Goal: Transaction & Acquisition: Purchase product/service

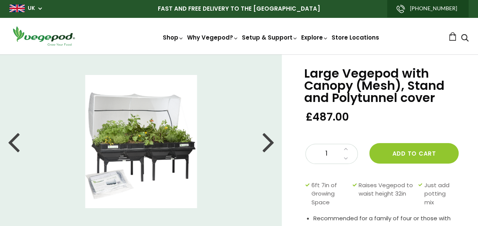
click at [271, 140] on div at bounding box center [268, 141] width 12 height 34
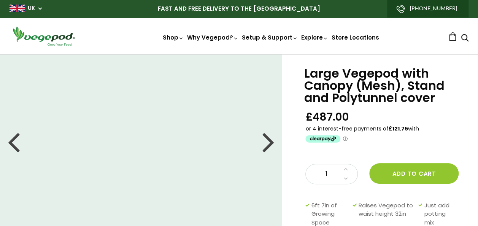
click at [271, 140] on div at bounding box center [268, 141] width 12 height 34
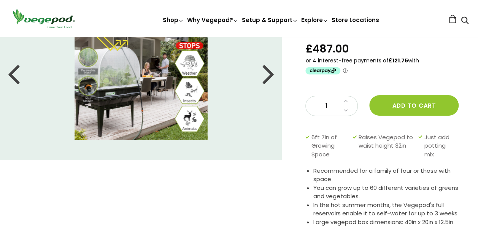
scroll to position [68, 0]
click at [109, 103] on img at bounding box center [141, 72] width 133 height 133
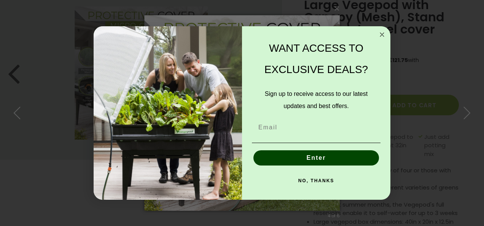
click at [385, 33] on circle "Close dialog" at bounding box center [382, 34] width 9 height 9
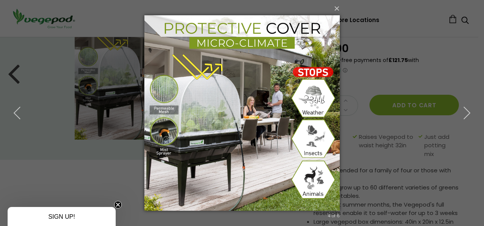
click at [398, 46] on div "× 4 of 6 Loading..." at bounding box center [242, 113] width 484 height 226
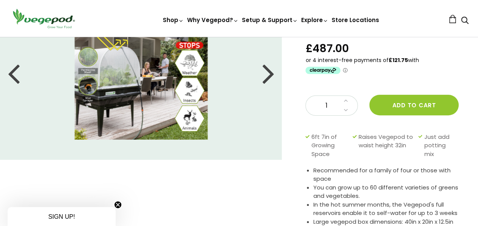
click at [264, 74] on div at bounding box center [268, 73] width 12 height 34
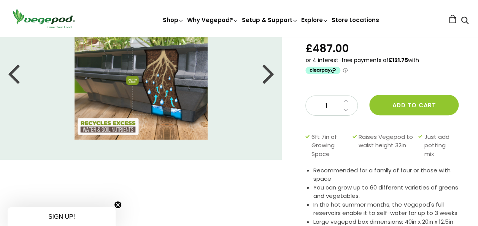
click at [264, 74] on div at bounding box center [268, 73] width 12 height 34
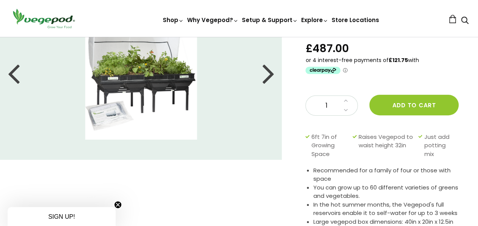
click at [264, 74] on div at bounding box center [268, 73] width 12 height 34
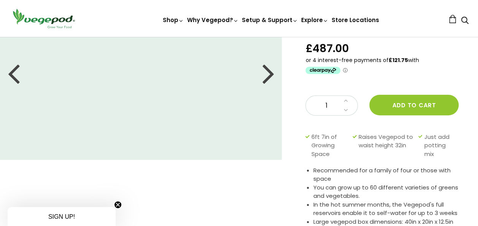
click at [264, 74] on div at bounding box center [268, 73] width 12 height 34
